Goal: Book appointment/travel/reservation

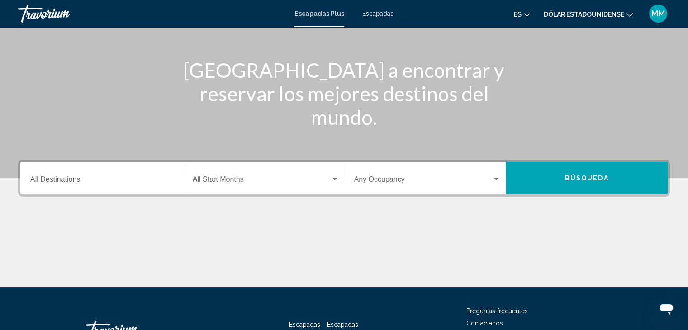
scroll to position [95, 0]
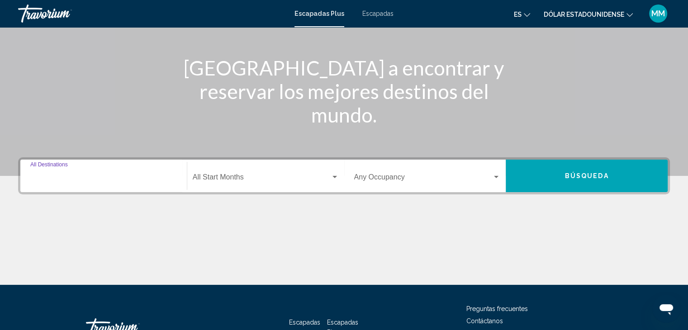
click at [74, 181] on input "Destination All Destinations" at bounding box center [103, 179] width 147 height 8
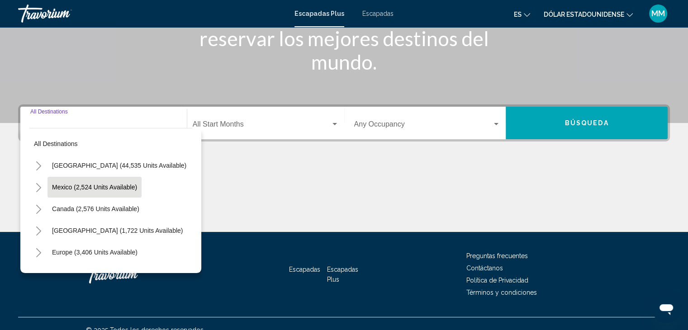
scroll to position [161, 0]
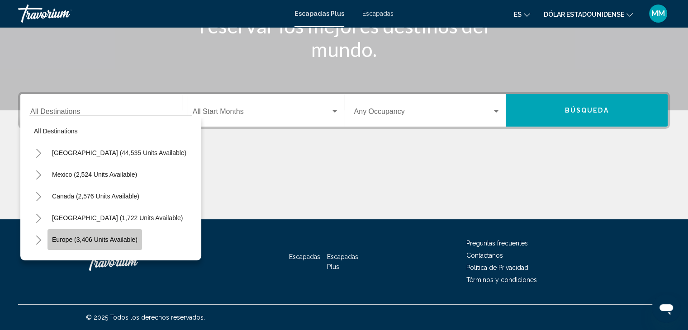
click at [92, 239] on span "Europe (3,406 units available)" at bounding box center [95, 239] width 86 height 7
type input "**********"
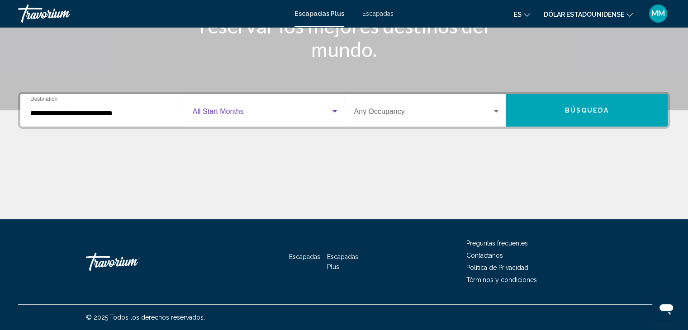
click at [333, 110] on div "Widget de búsqueda" at bounding box center [335, 111] width 5 height 2
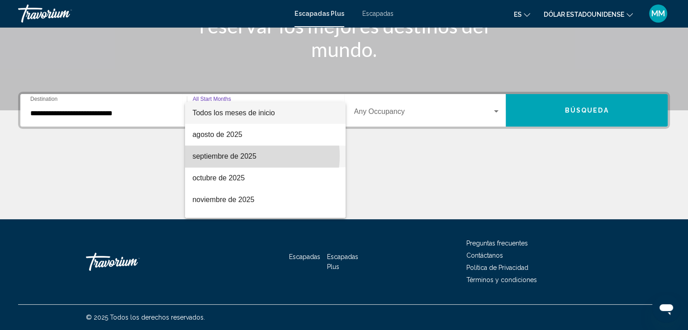
click at [244, 156] on font "septiembre de 2025" at bounding box center [224, 156] width 64 height 8
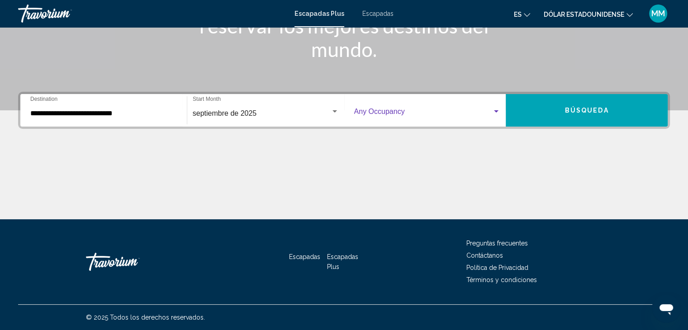
click at [494, 110] on div "Widget de búsqueda" at bounding box center [496, 111] width 8 height 7
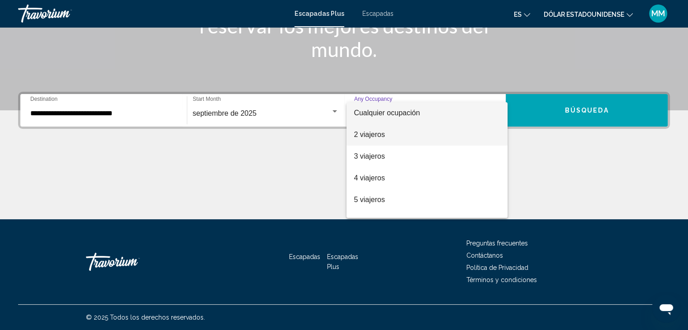
click at [462, 139] on span "2 viajeros" at bounding box center [427, 135] width 147 height 22
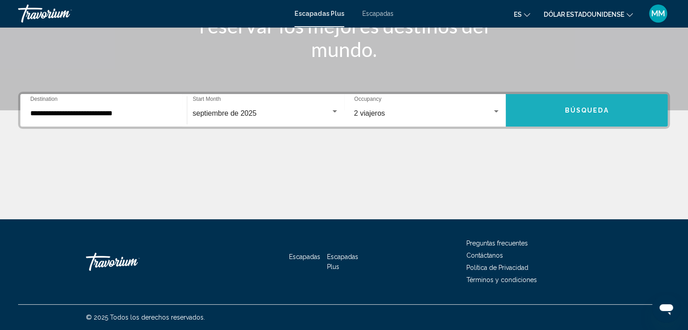
click at [601, 108] on span "Búsqueda" at bounding box center [587, 110] width 44 height 7
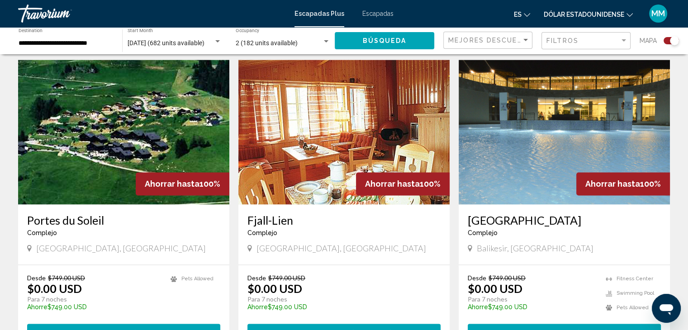
scroll to position [1276, 0]
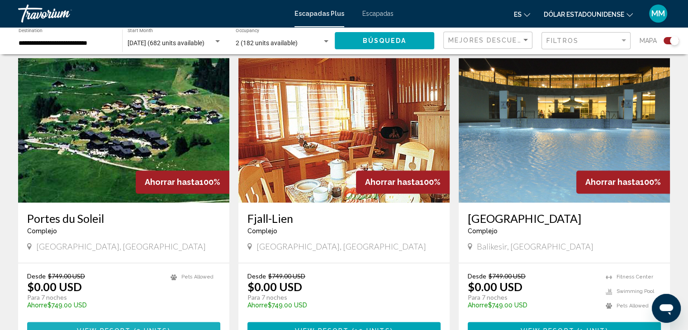
click at [134, 327] on span "( 2 units )" at bounding box center [150, 330] width 39 height 7
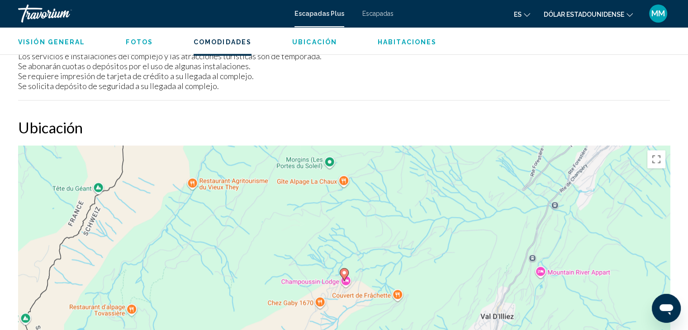
scroll to position [645, 0]
